Goal: Transaction & Acquisition: Purchase product/service

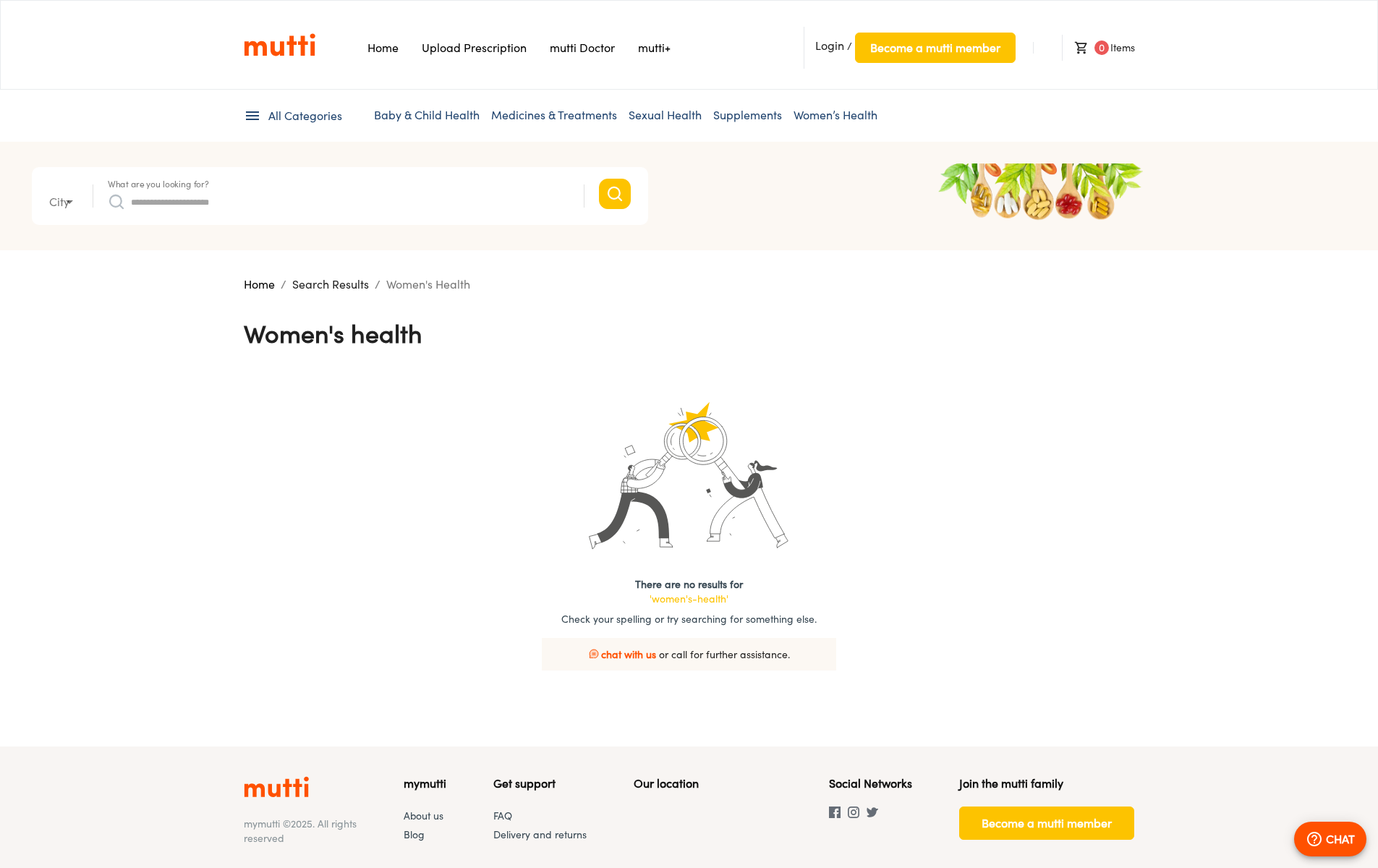
type input "*"
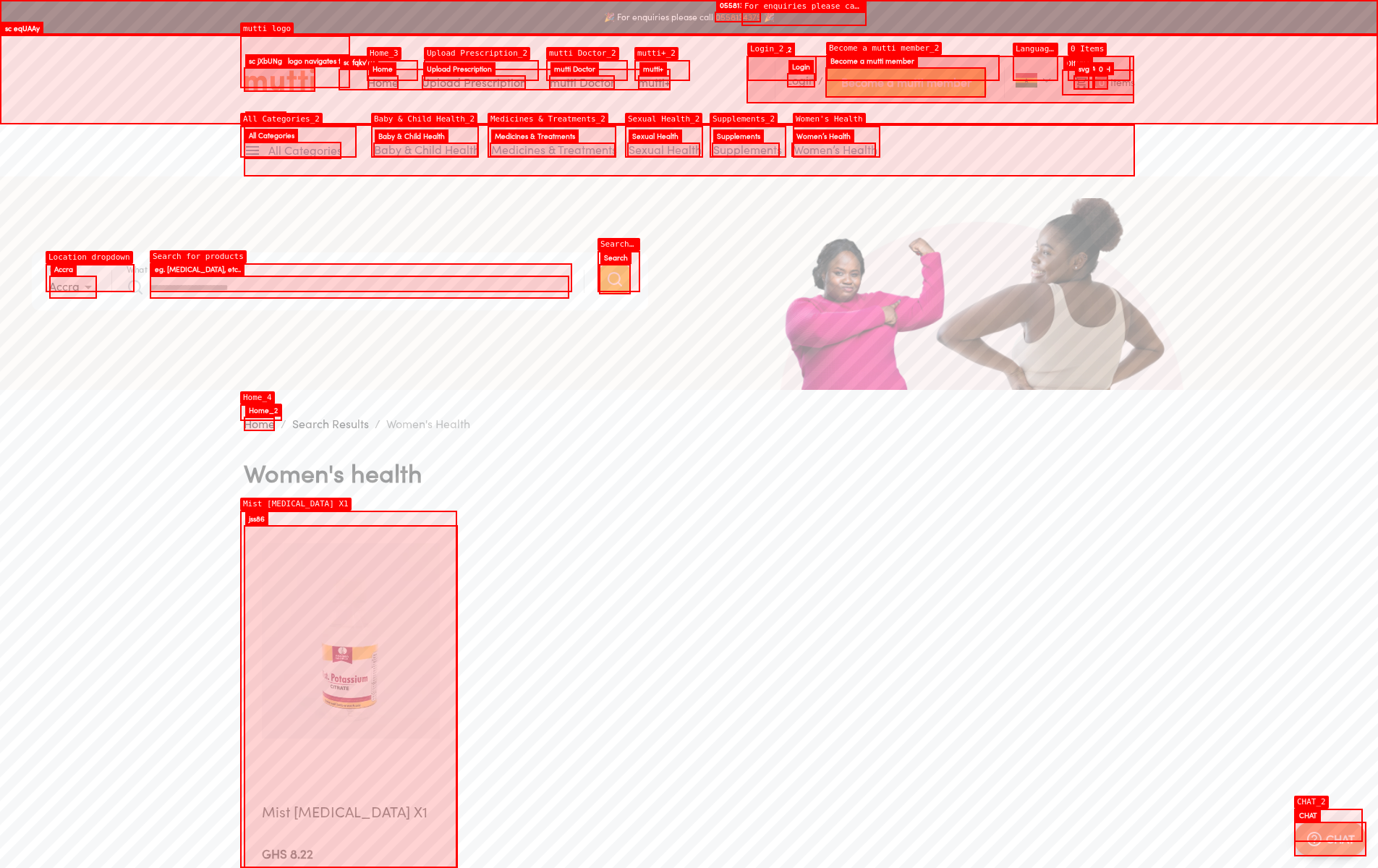
scroll to position [284, 0]
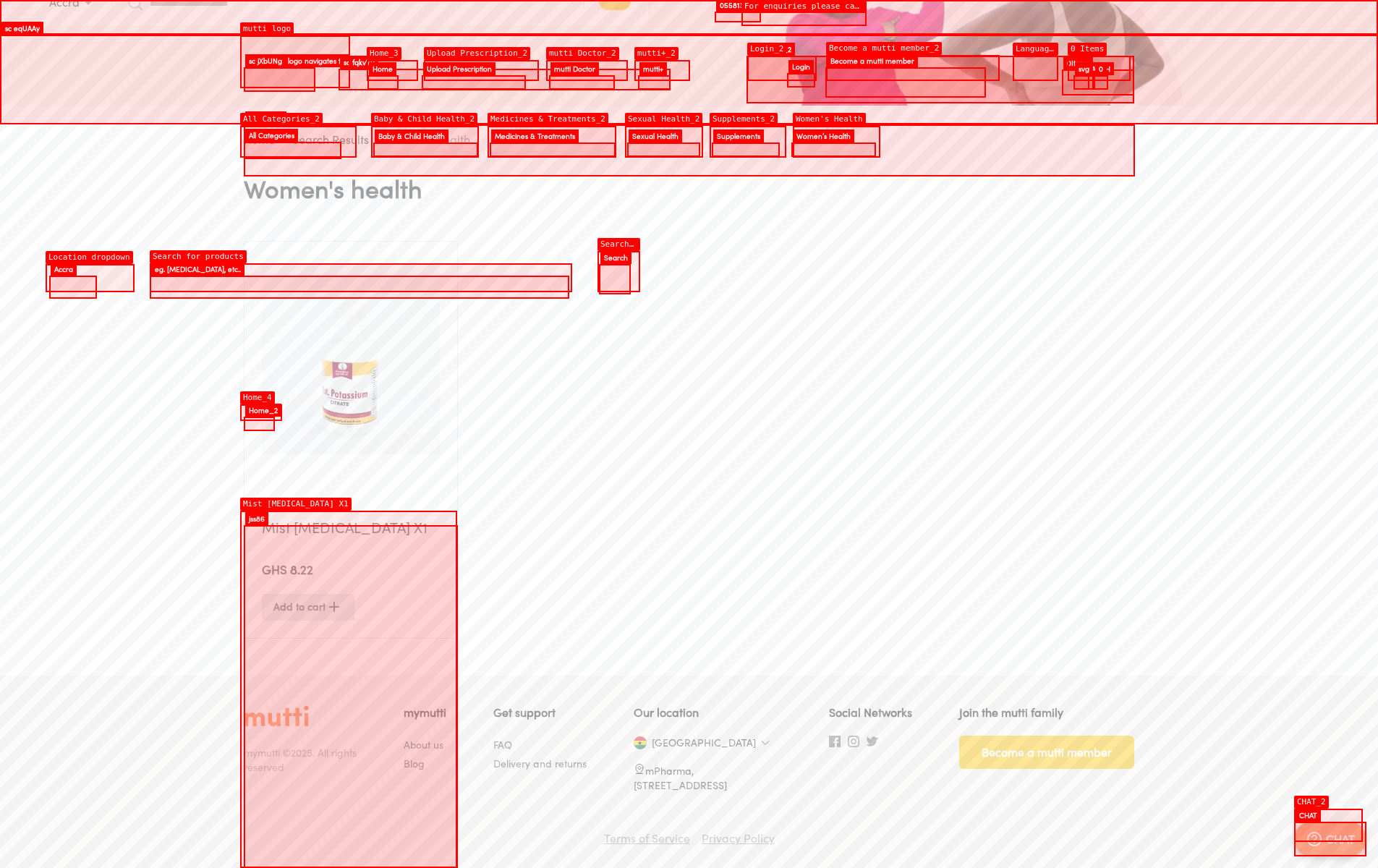
click at [350, 439] on img at bounding box center [350, 357] width 178 height 195
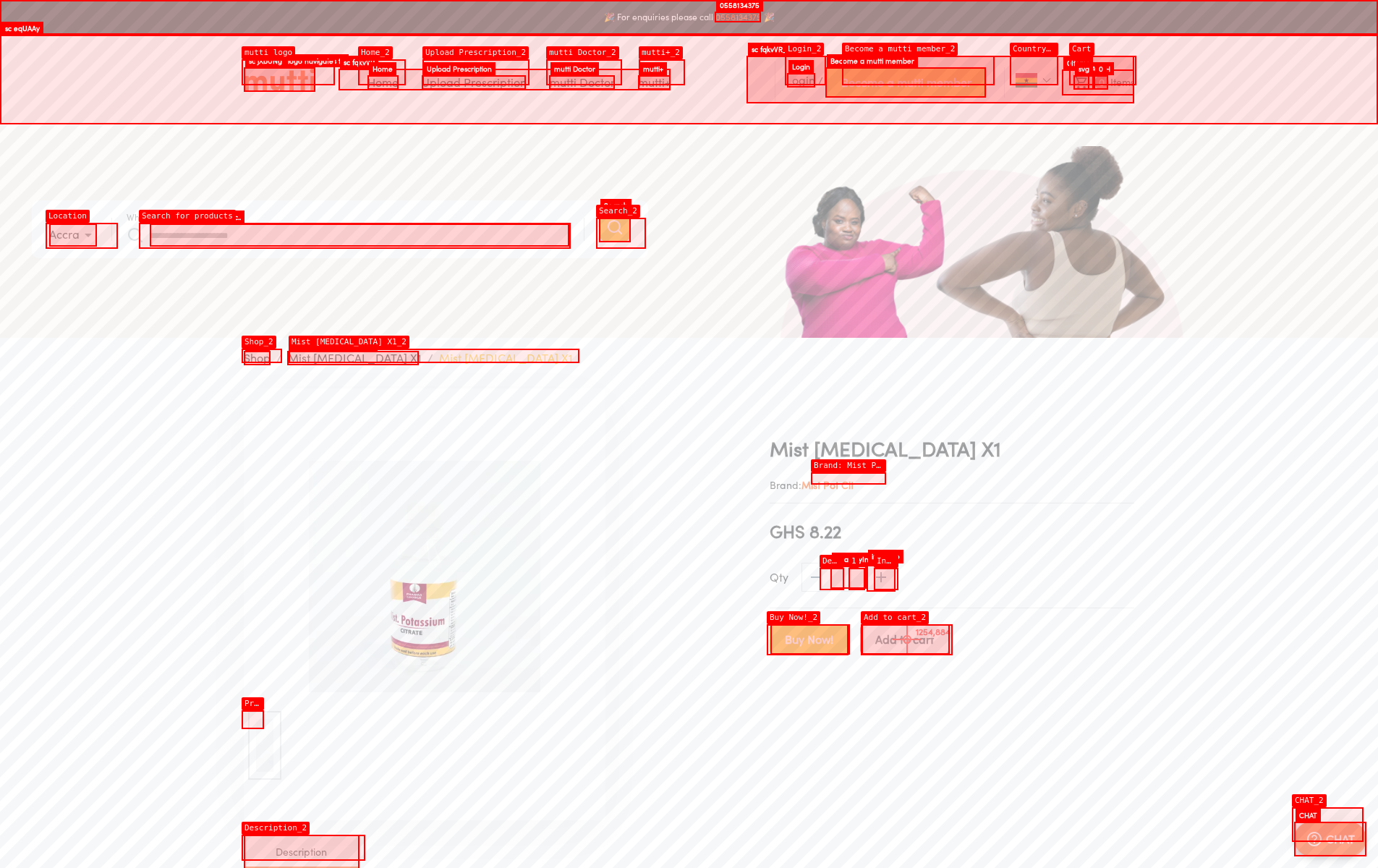
click at [907, 639] on span "Add to cart" at bounding box center [905, 639] width 59 height 20
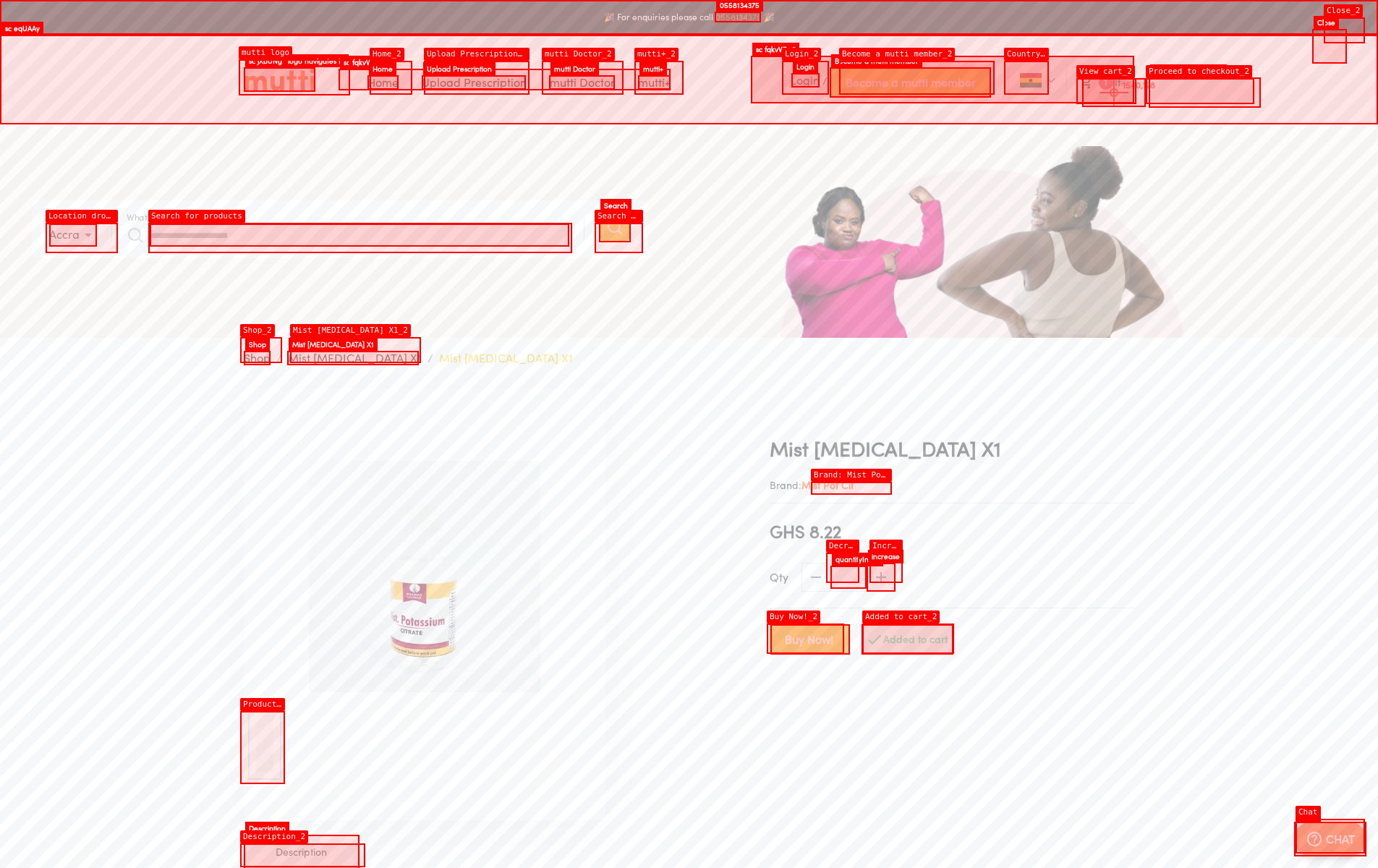
click at [1114, 92] on li "1 Item" at bounding box center [1100, 82] width 68 height 26
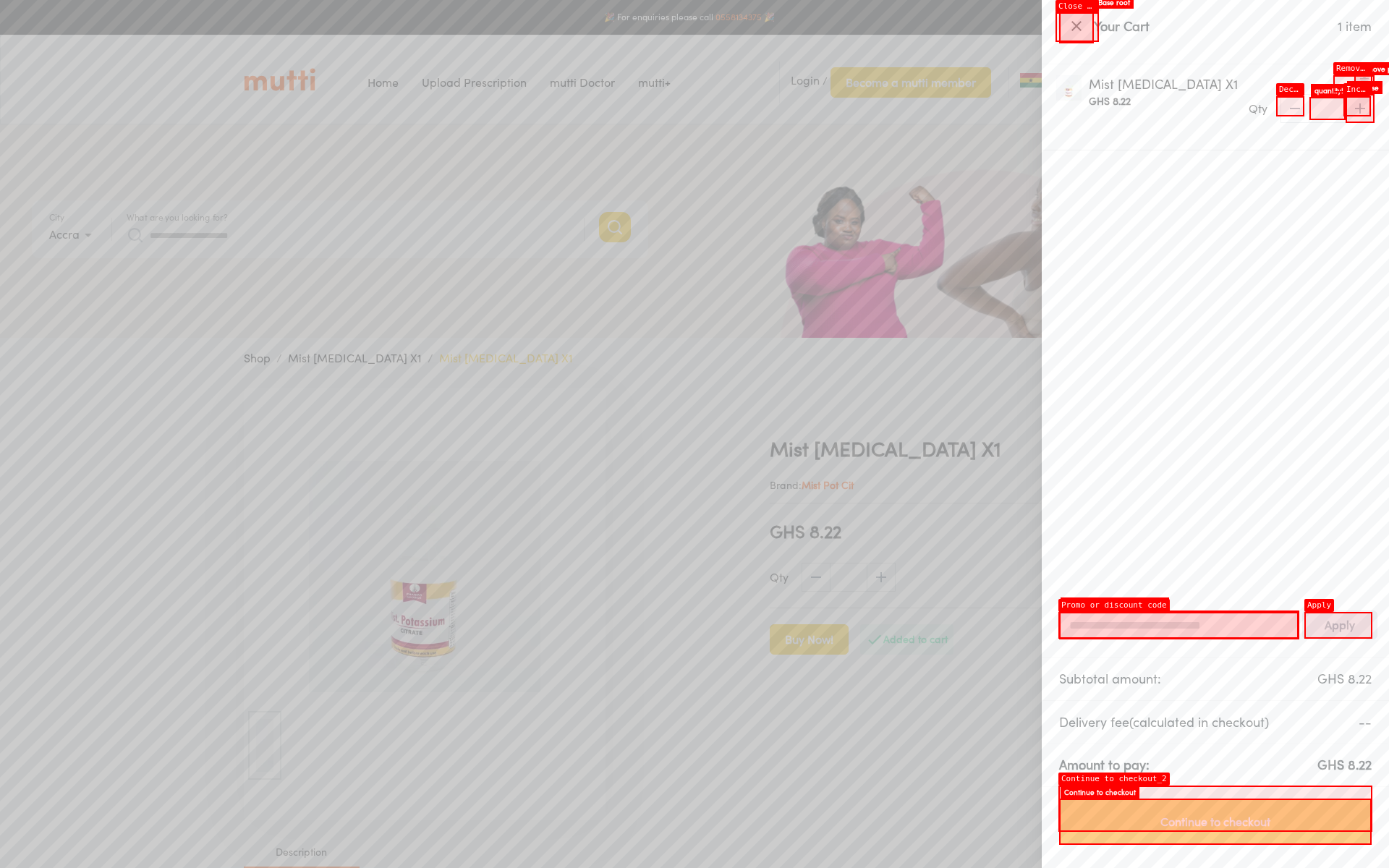
click at [1215, 821] on span "Continue to checkout" at bounding box center [1215, 821] width 282 height 20
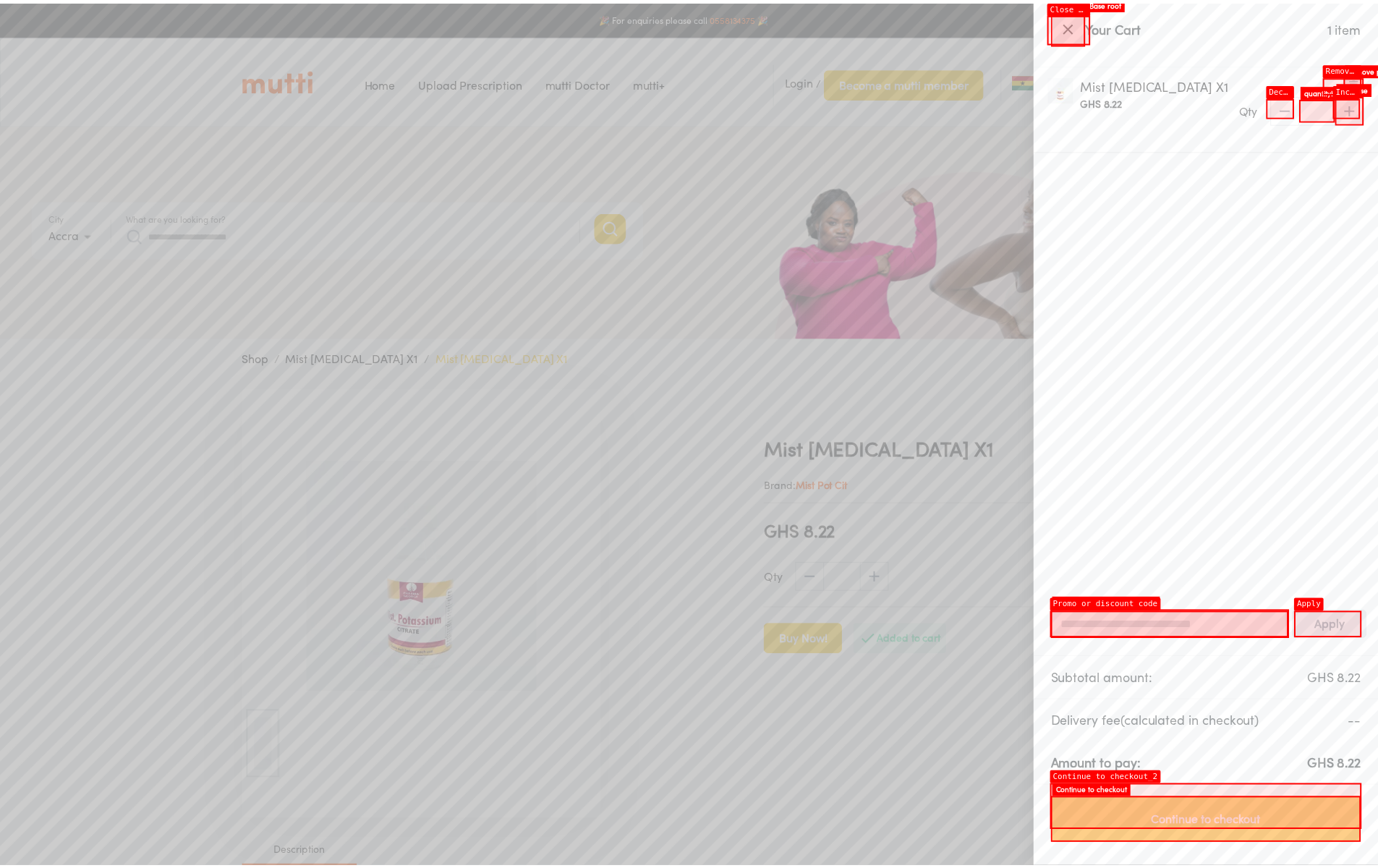
scroll to position [377, 0]
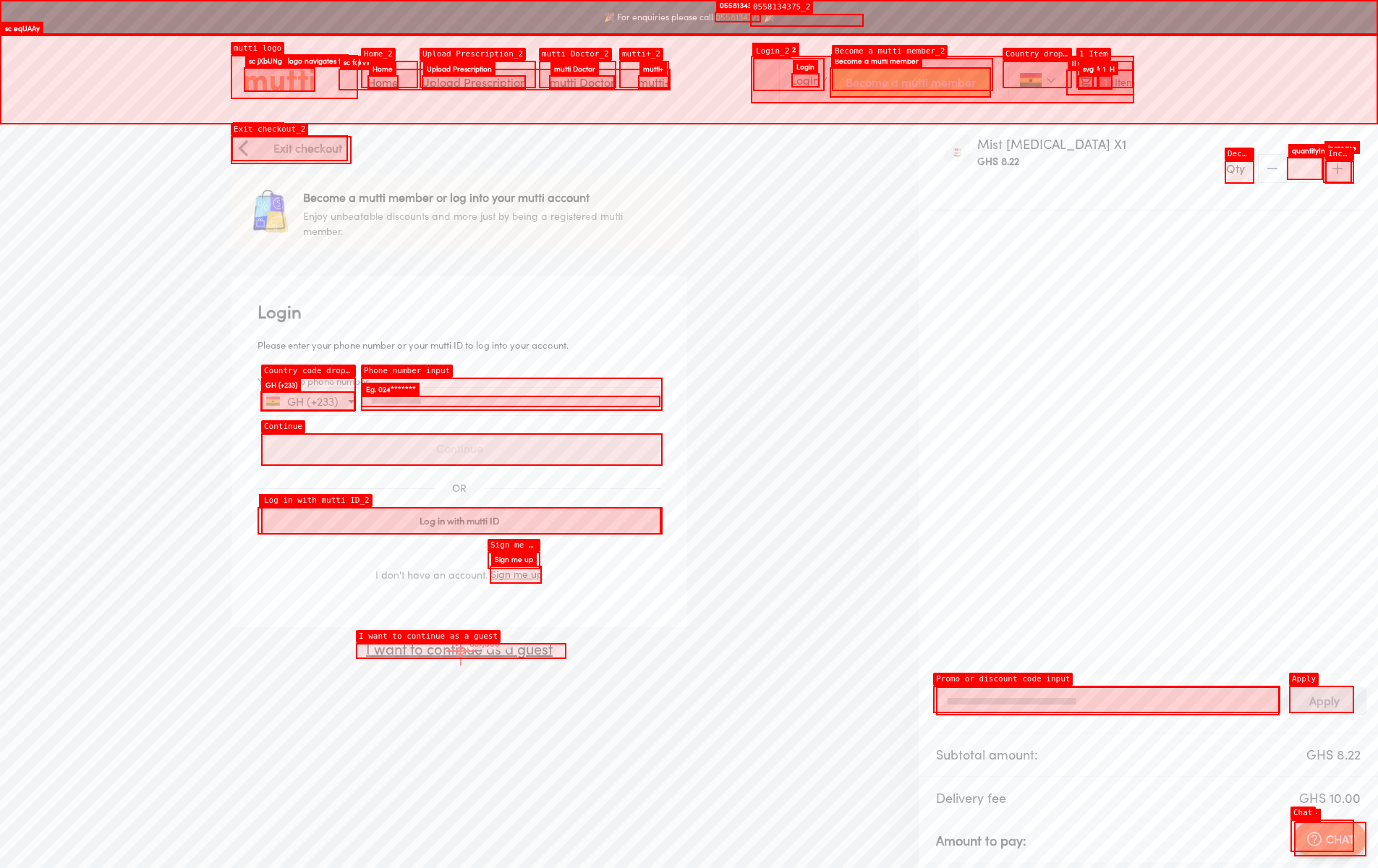
click at [461, 651] on p "I want to continue as a guest" at bounding box center [459, 649] width 455 height 22
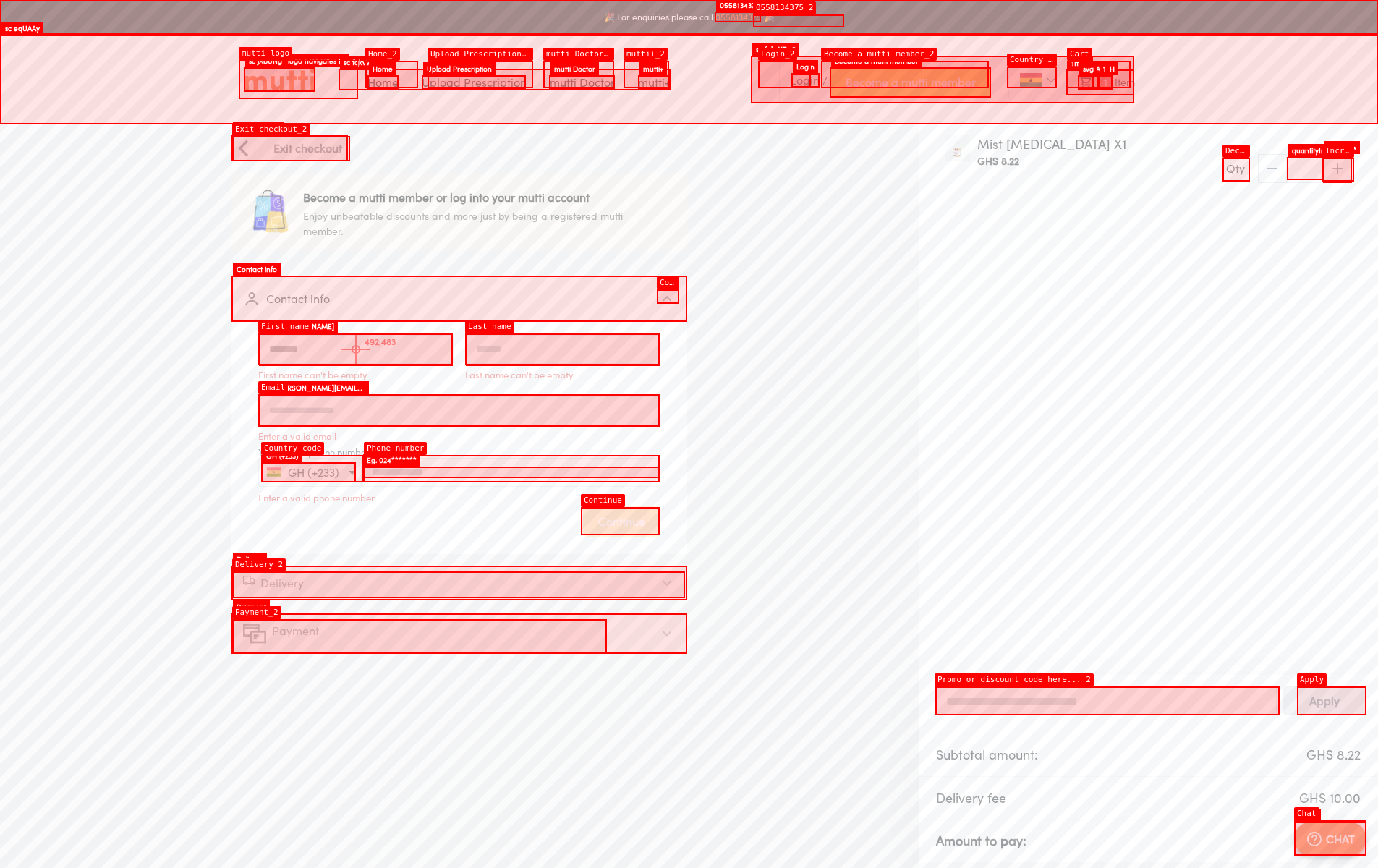
click at [356, 349] on input "First name" at bounding box center [356, 349] width 194 height 33
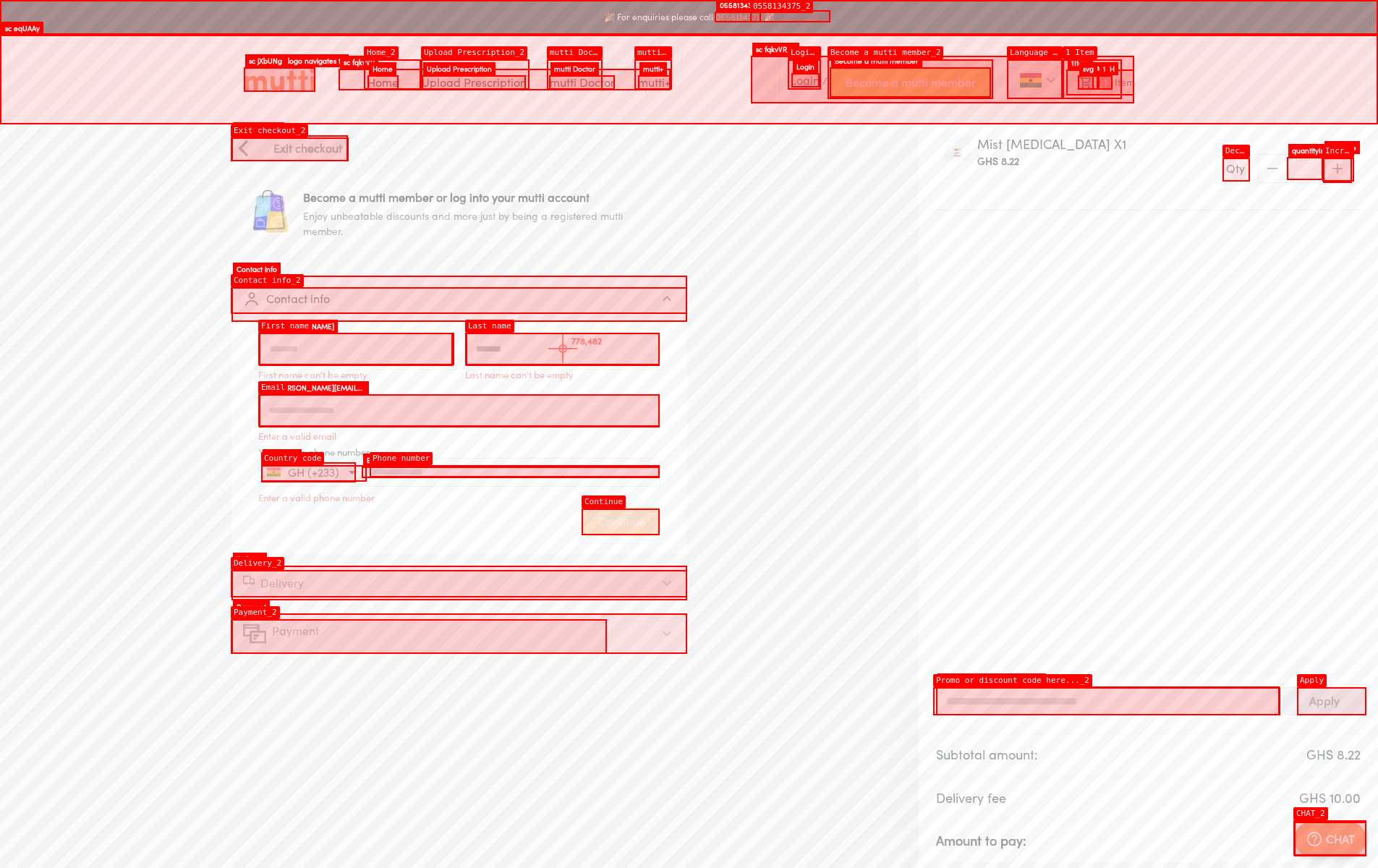
click at [563, 348] on input "Last name" at bounding box center [563, 349] width 194 height 33
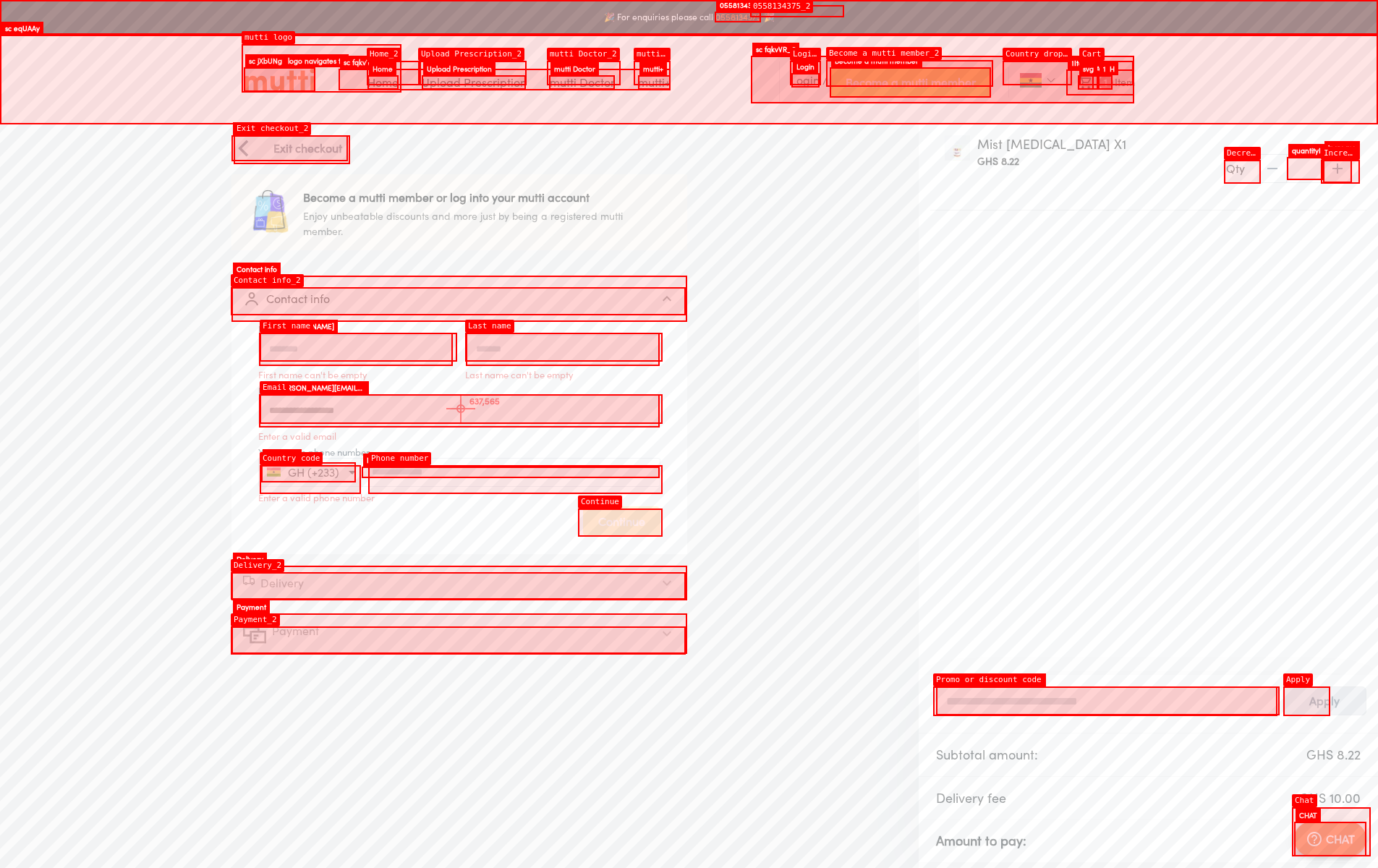
click at [461, 409] on input "Email address" at bounding box center [459, 410] width 400 height 33
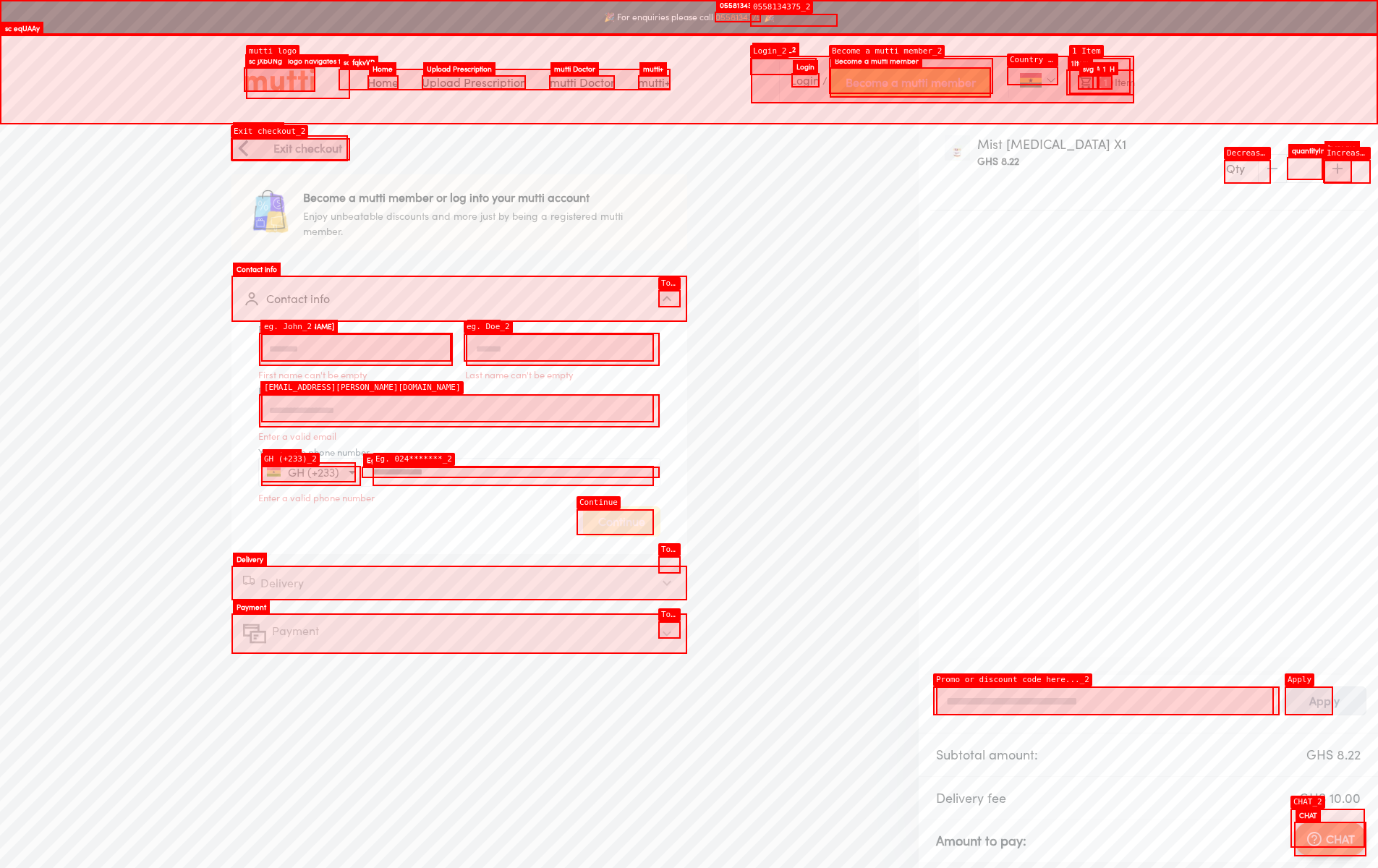
click at [511, 466] on input "Your active phone number" at bounding box center [511, 472] width 298 height 11
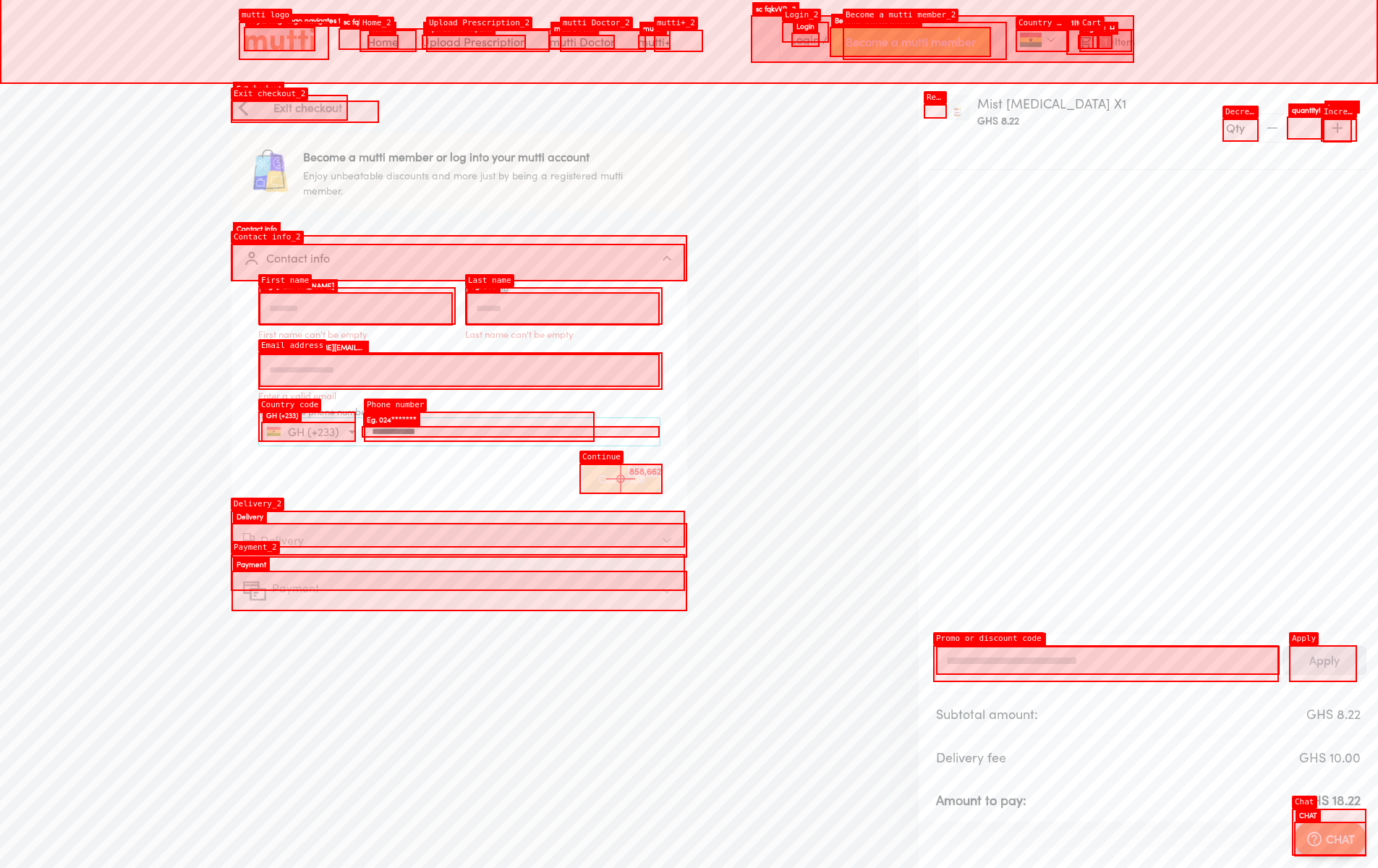
type input "**********"
click at [621, 479] on div "Continue" at bounding box center [621, 479] width 78 height 30
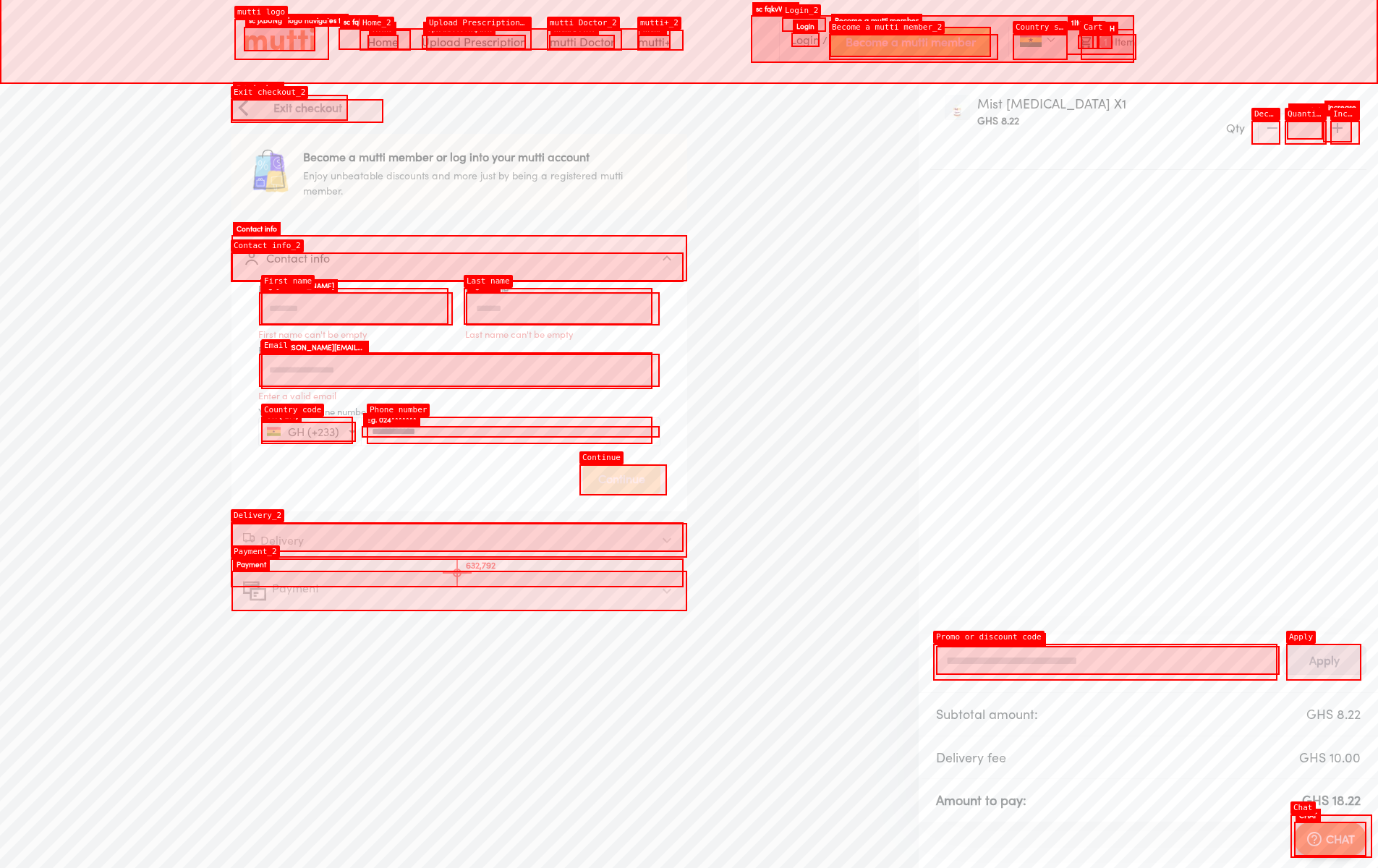
click at [457, 572] on div "Payment" at bounding box center [459, 591] width 455 height 40
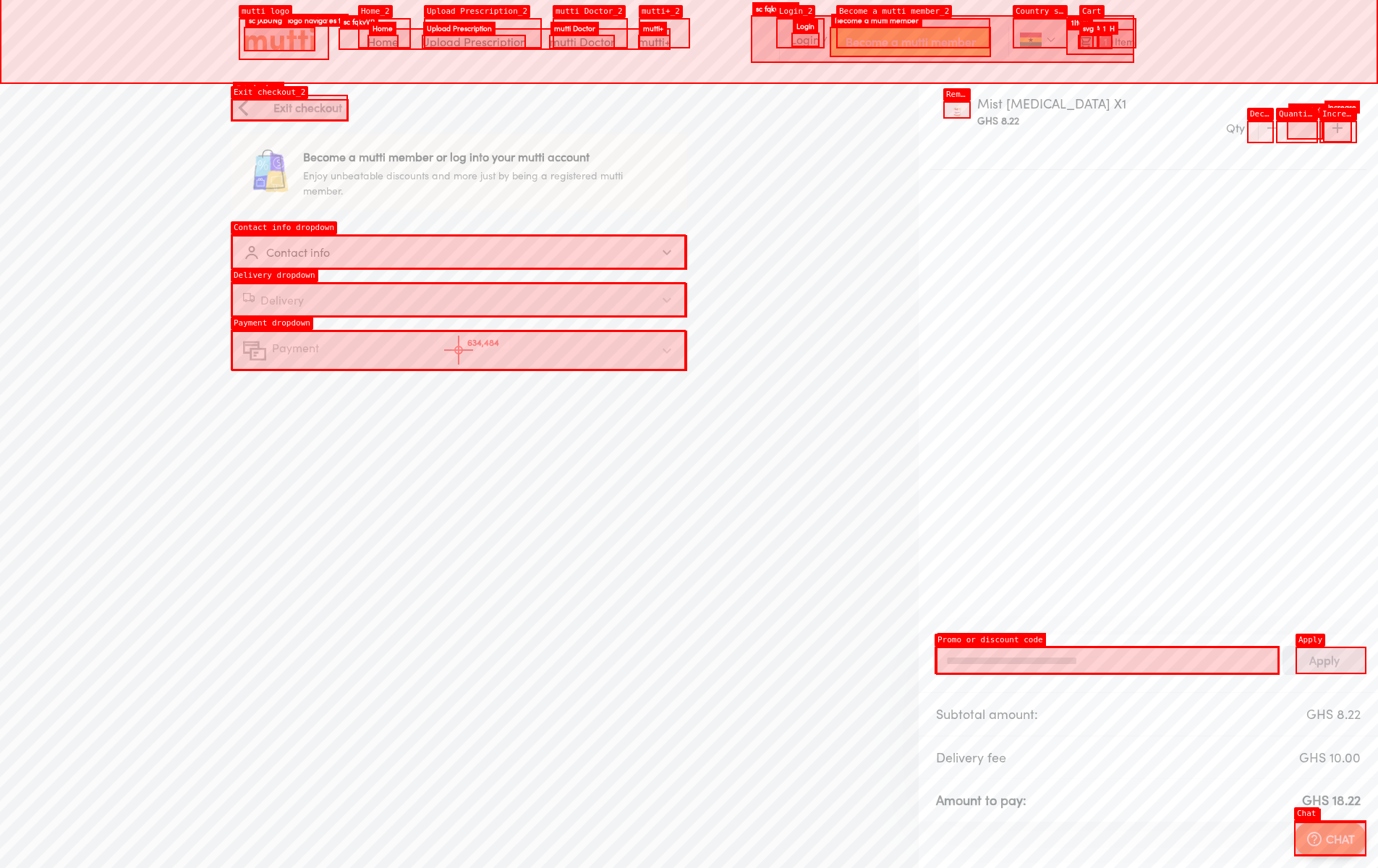
click at [459, 350] on div "Payment" at bounding box center [446, 351] width 407 height 23
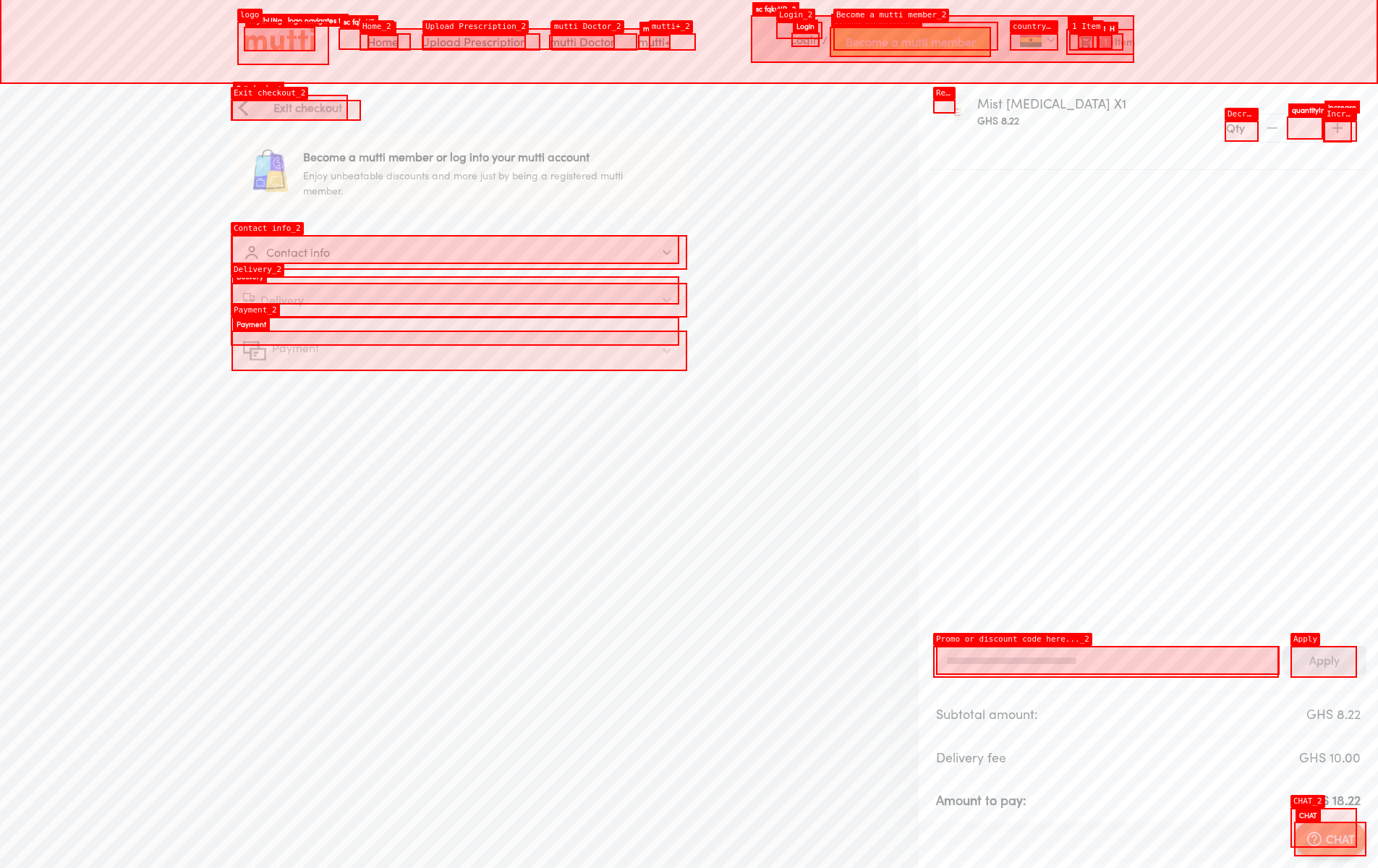
click at [459, 351] on div "Payment" at bounding box center [446, 351] width 407 height 23
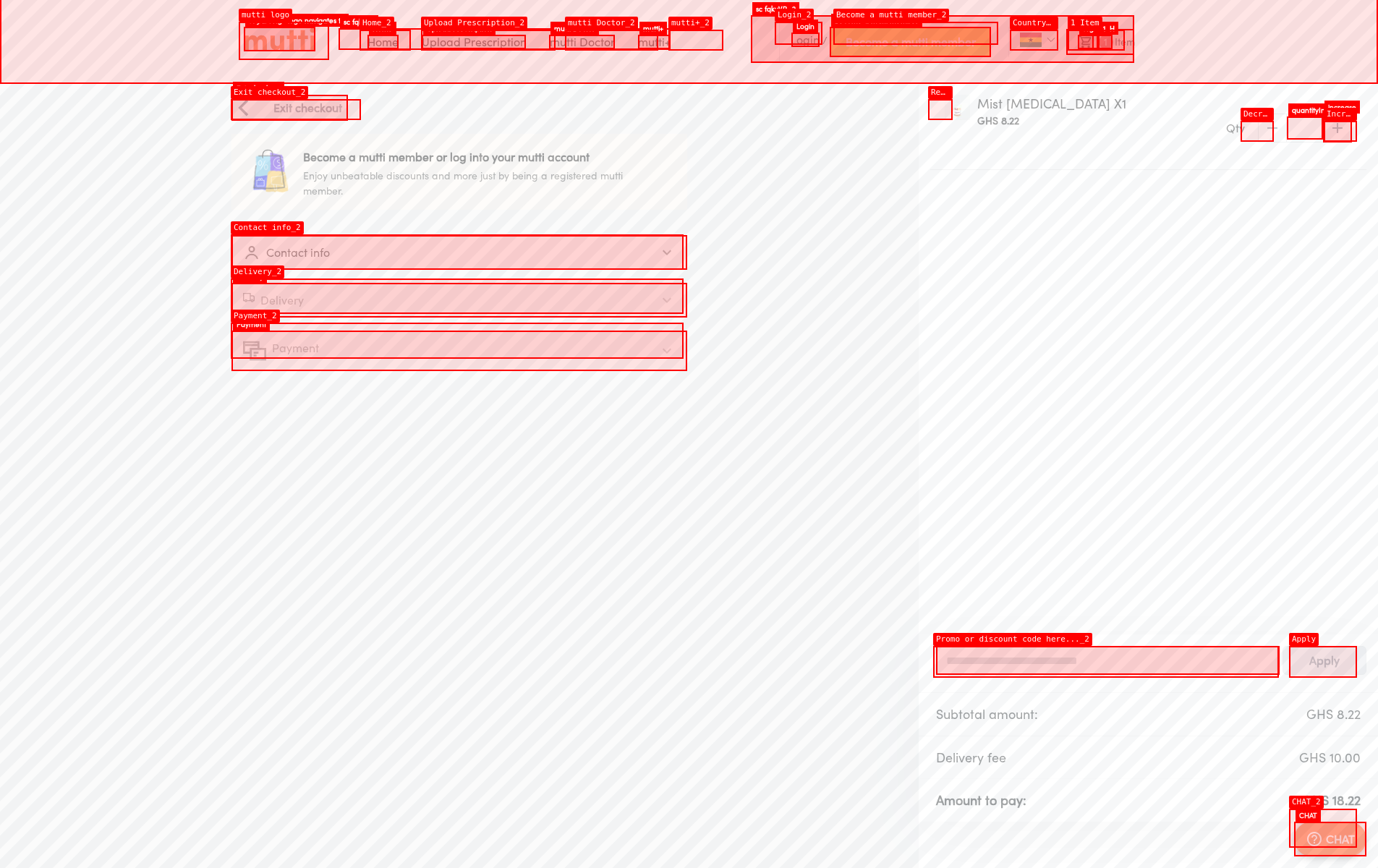
click at [459, 300] on div "Delivery" at bounding box center [446, 300] width 407 height 17
